Goal: Find specific page/section

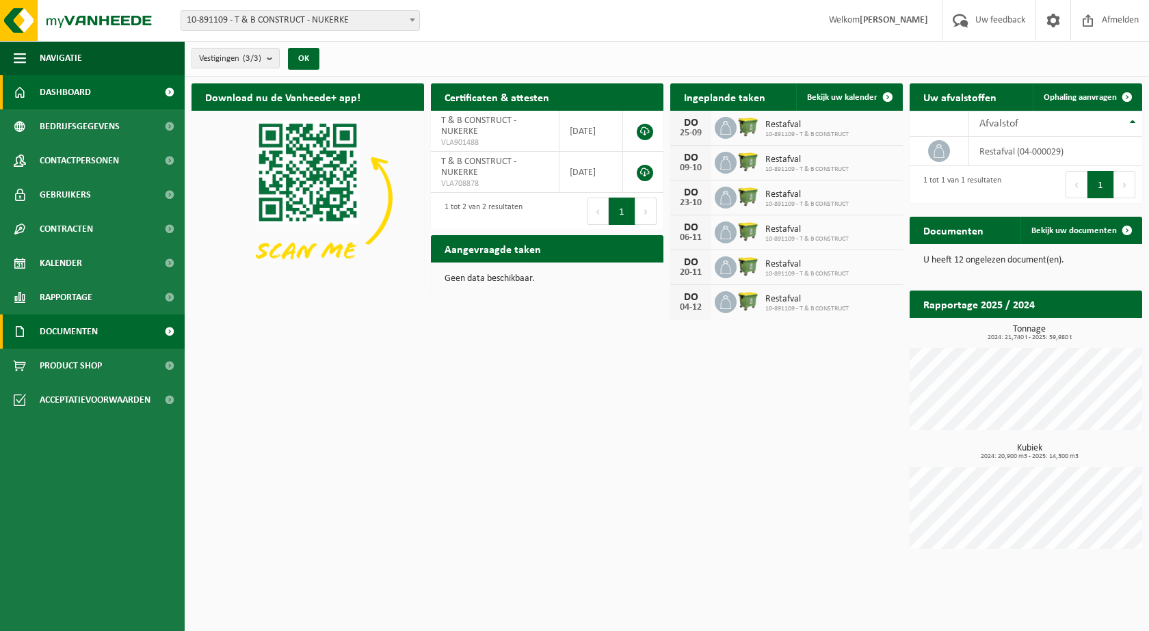
click at [96, 332] on span "Documenten" at bounding box center [69, 332] width 58 height 34
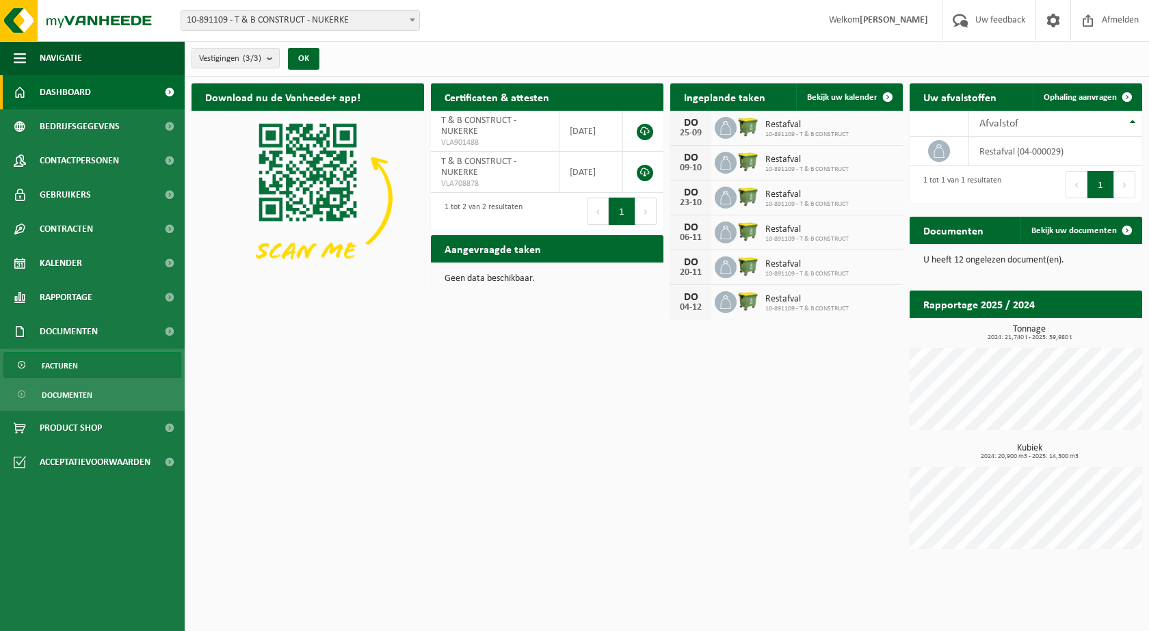
click at [66, 365] on span "Facturen" at bounding box center [60, 366] width 36 height 26
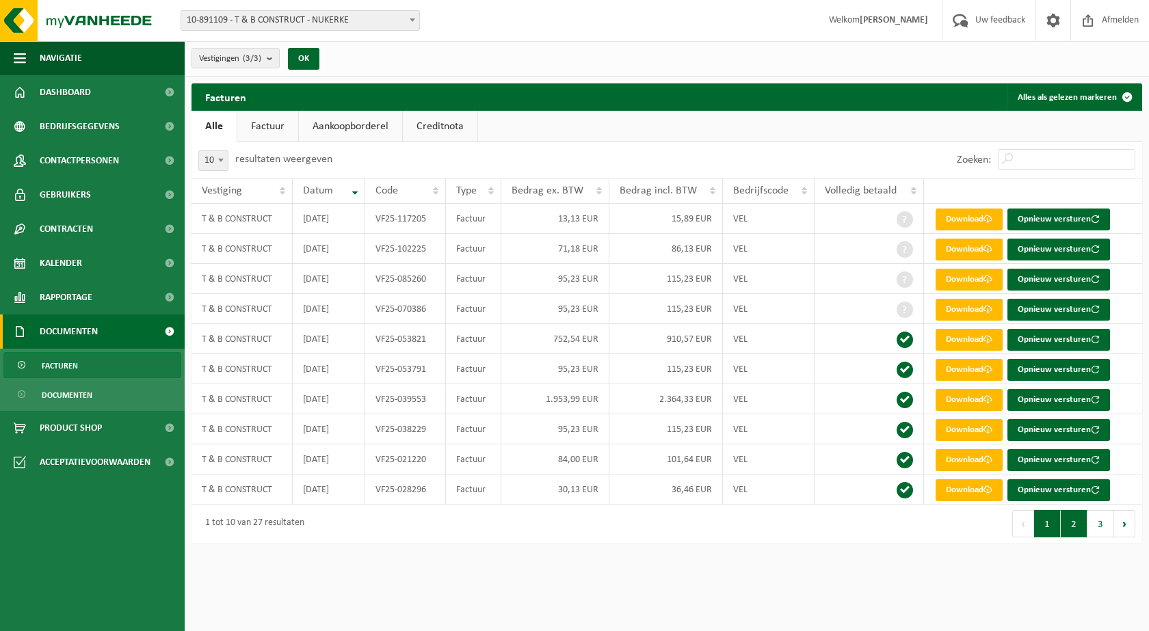
click at [1073, 526] on button "2" at bounding box center [1074, 523] width 27 height 27
click at [1113, 528] on button "3" at bounding box center [1101, 523] width 27 height 27
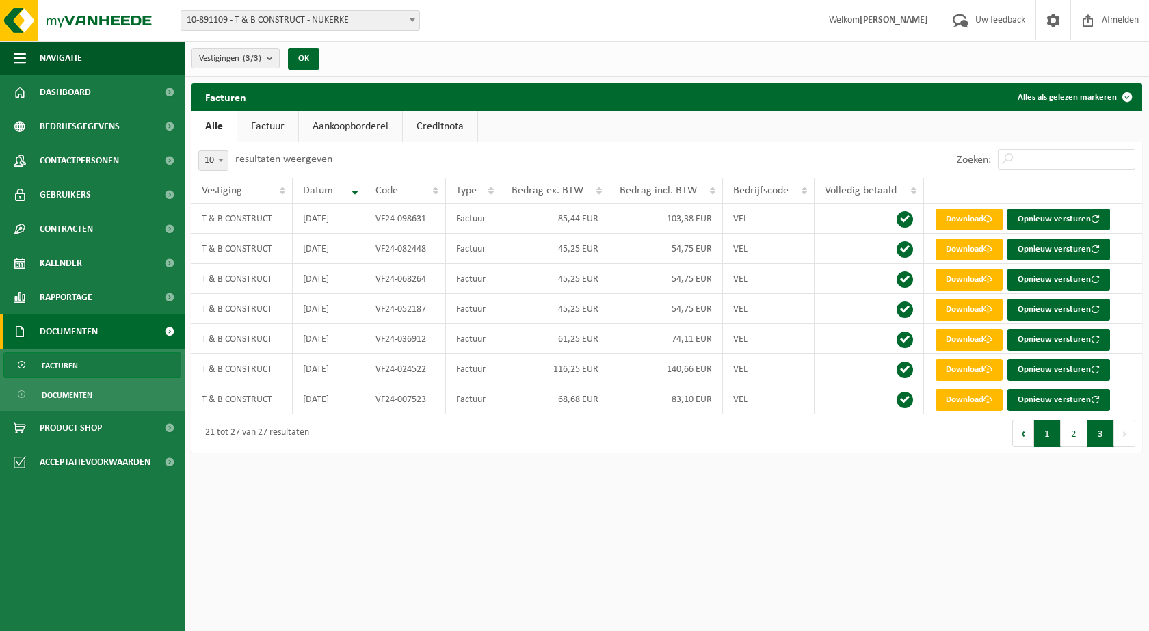
click at [1043, 436] on button "1" at bounding box center [1047, 433] width 27 height 27
